Goal: Information Seeking & Learning: Learn about a topic

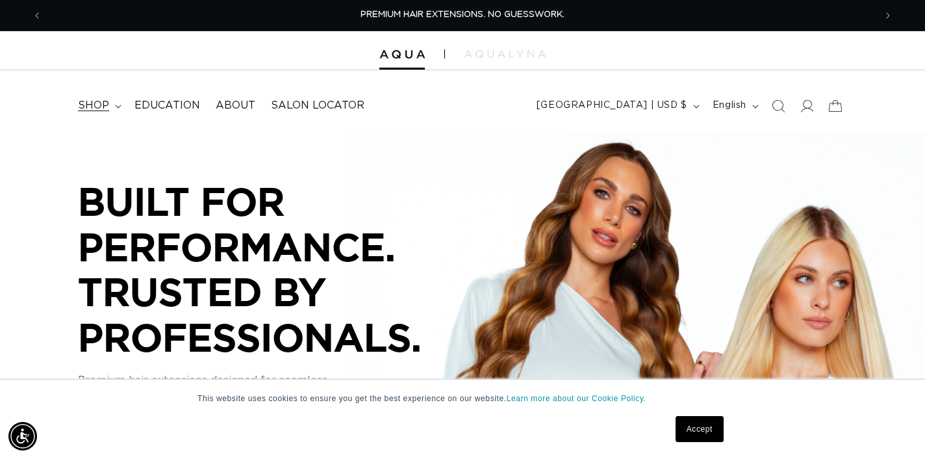
click at [120, 105] on icon at bounding box center [118, 106] width 6 height 3
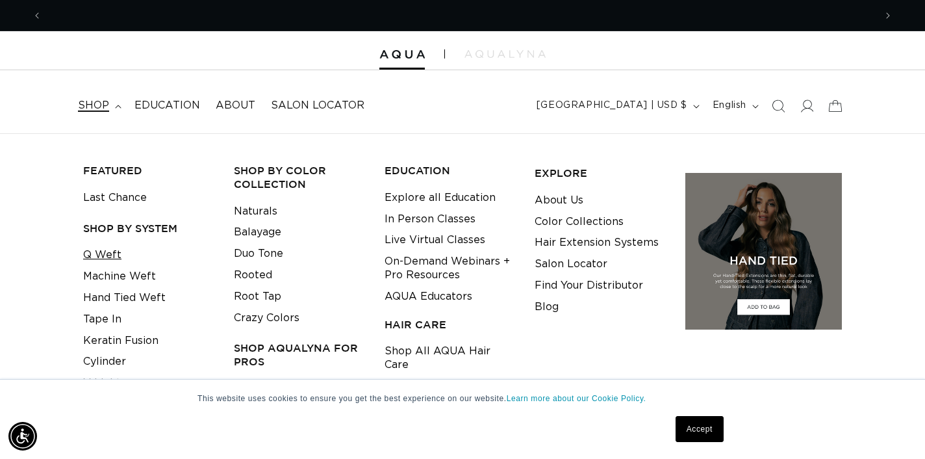
scroll to position [0, 833]
click at [113, 251] on link "Q Weft" at bounding box center [102, 254] width 38 height 21
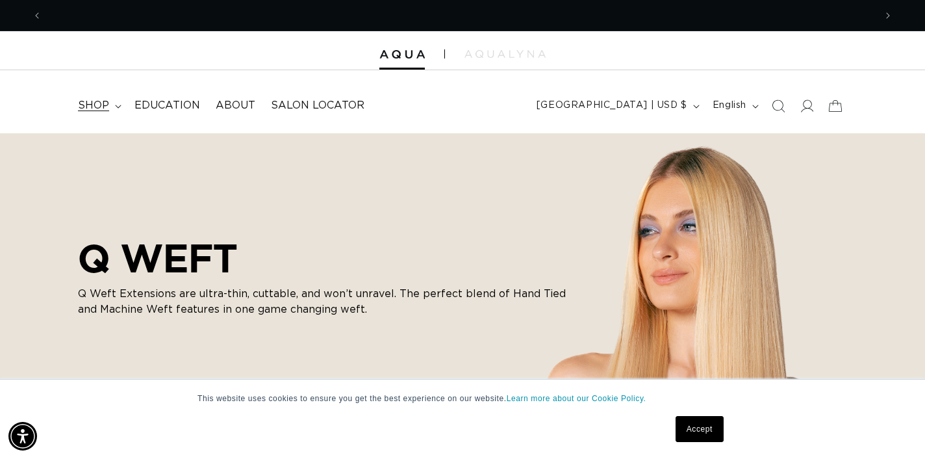
scroll to position [0, 1666]
click at [112, 110] on summary "shop" at bounding box center [98, 105] width 57 height 29
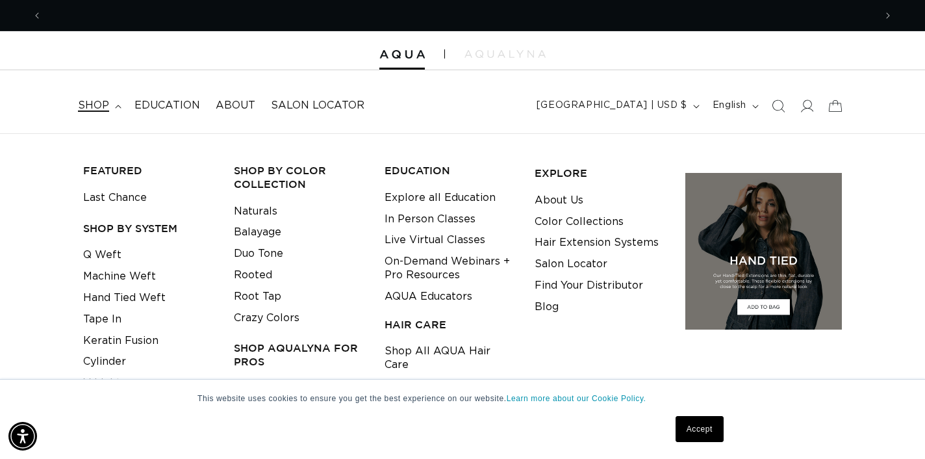
scroll to position [0, 833]
click at [116, 289] on link "Hand Tied Weft" at bounding box center [124, 297] width 83 height 21
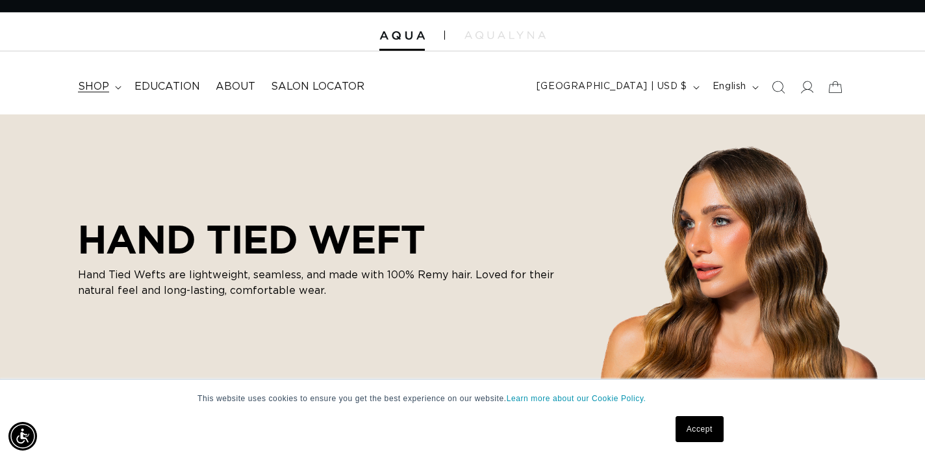
scroll to position [0, 1666]
click at [117, 88] on icon at bounding box center [118, 87] width 6 height 3
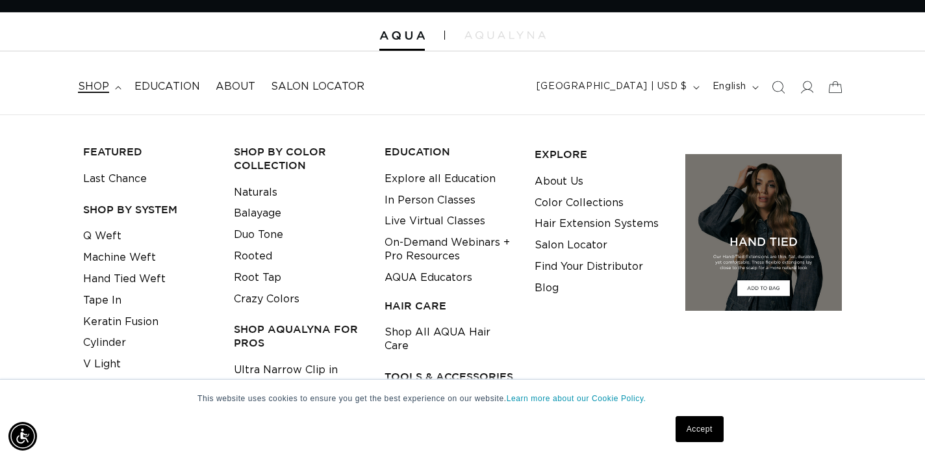
scroll to position [0, 833]
click at [558, 198] on link "Color Collections" at bounding box center [579, 202] width 89 height 21
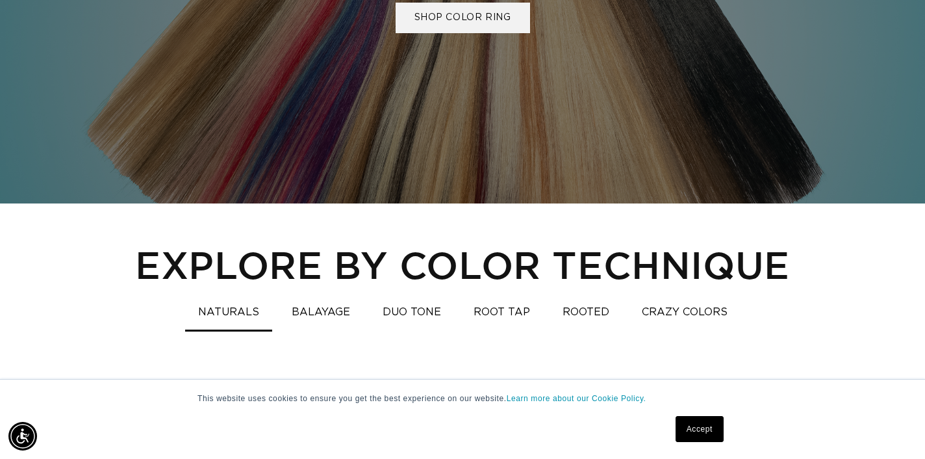
scroll to position [0, 833]
click at [332, 310] on button "BALAYAGE" at bounding box center [321, 312] width 84 height 25
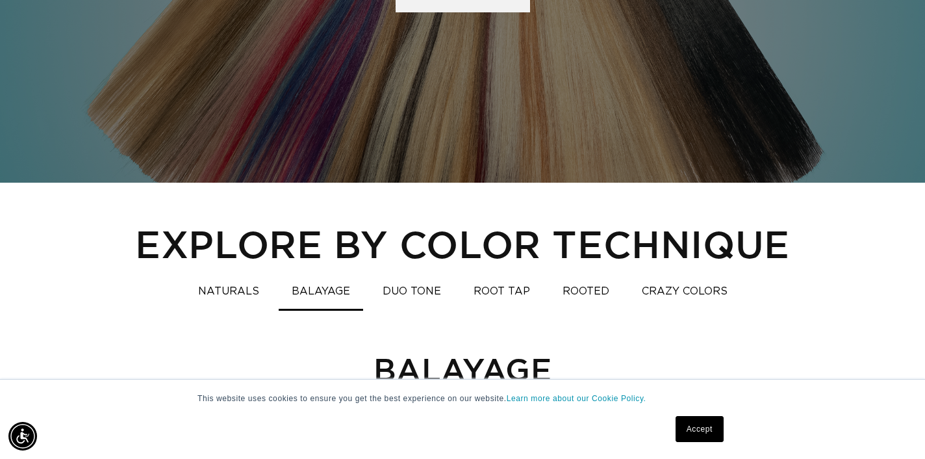
scroll to position [0, 0]
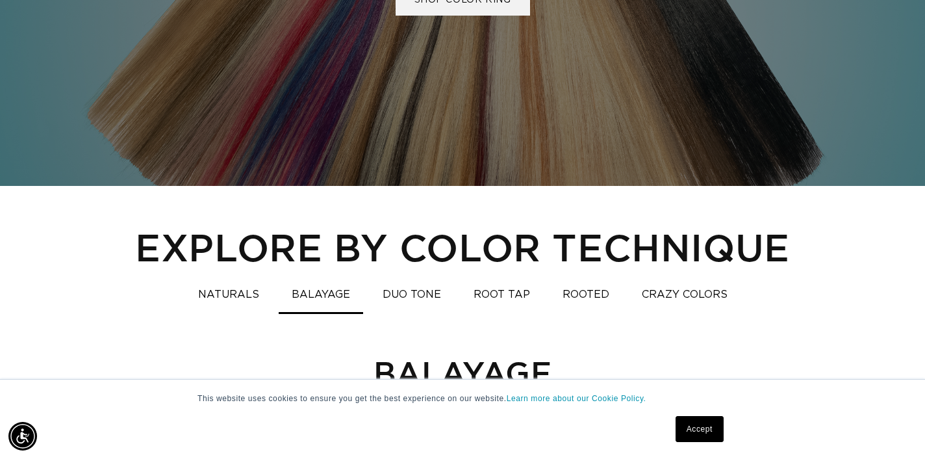
click at [493, 292] on button "ROOT TAP" at bounding box center [502, 294] width 83 height 25
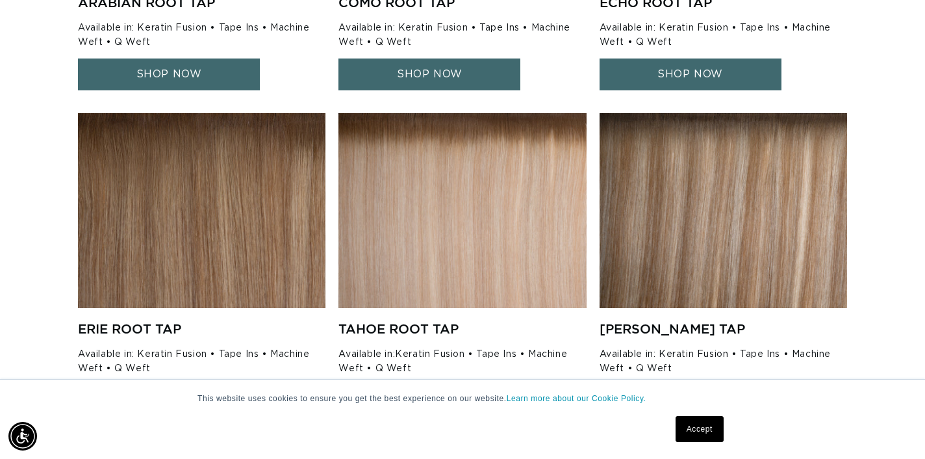
scroll to position [0, 1666]
